Goal: Book appointment/travel/reservation

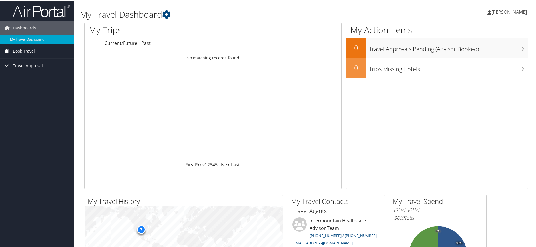
click at [35, 52] on span "Book Travel" at bounding box center [24, 50] width 22 height 14
click at [36, 63] on link "Approval Request (Beta)" at bounding box center [37, 62] width 74 height 9
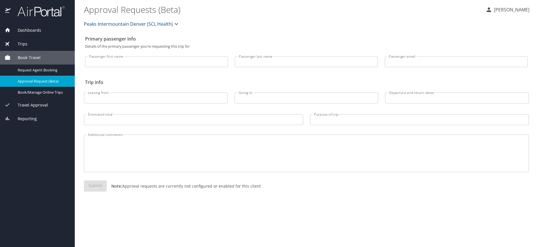
click at [157, 27] on span "Peaks Intermountain Denver (SCL Health)" at bounding box center [128, 24] width 89 height 8
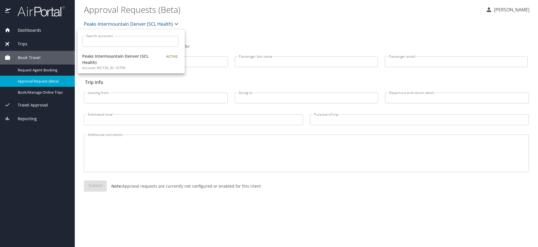
click at [275, 26] on div at bounding box center [269, 123] width 538 height 247
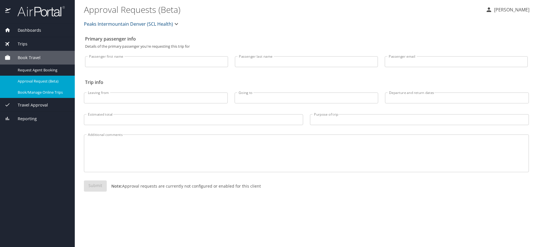
click at [33, 96] on div "Book/Manage Online Trips" at bounding box center [38, 92] width 66 height 7
